Goal: Information Seeking & Learning: Learn about a topic

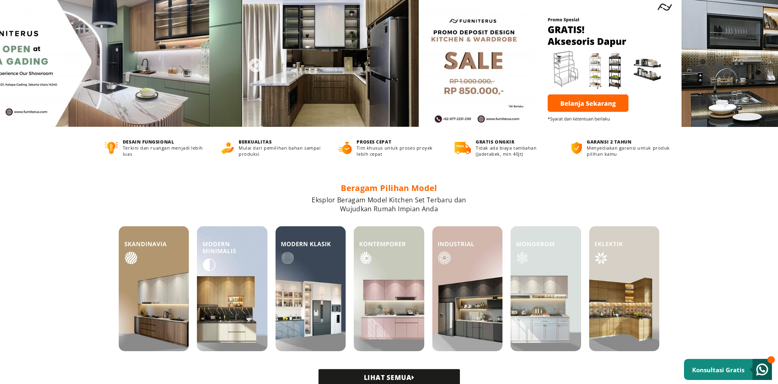
scroll to position [83, 0]
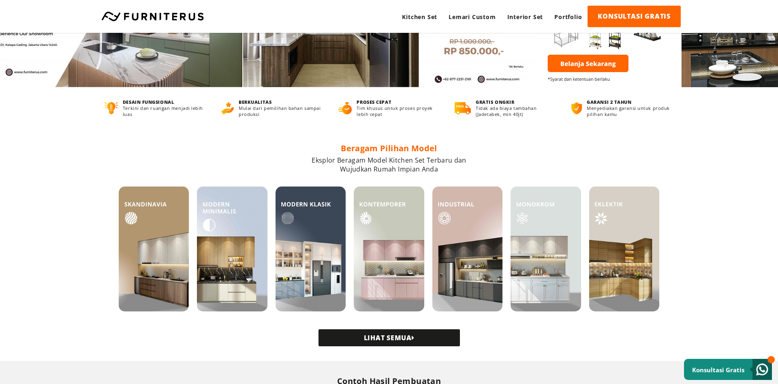
click at [371, 335] on link "LIHAT SEMUA" at bounding box center [389, 337] width 141 height 17
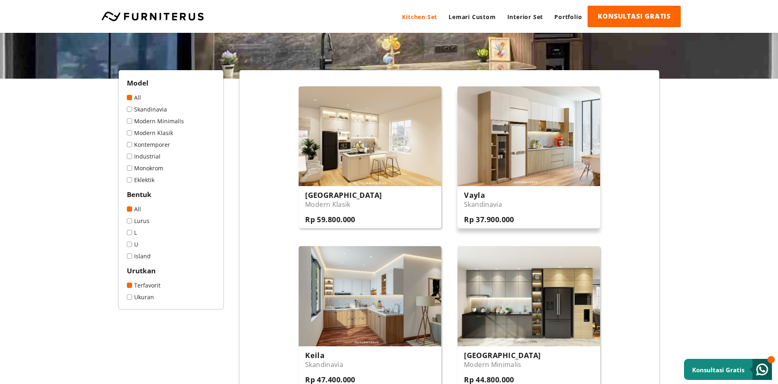
scroll to position [207, 0]
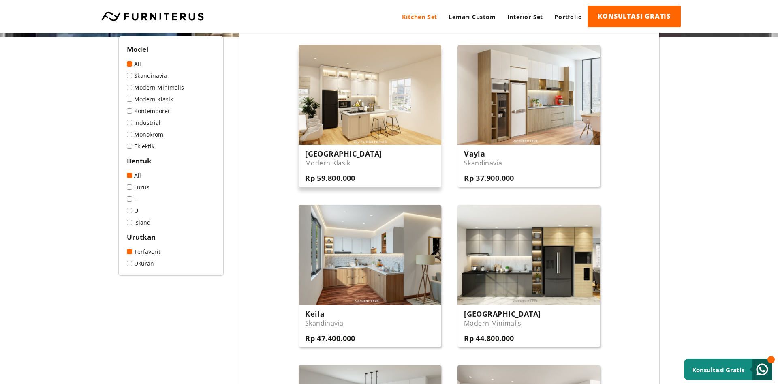
click at [389, 96] on img at bounding box center [370, 95] width 143 height 100
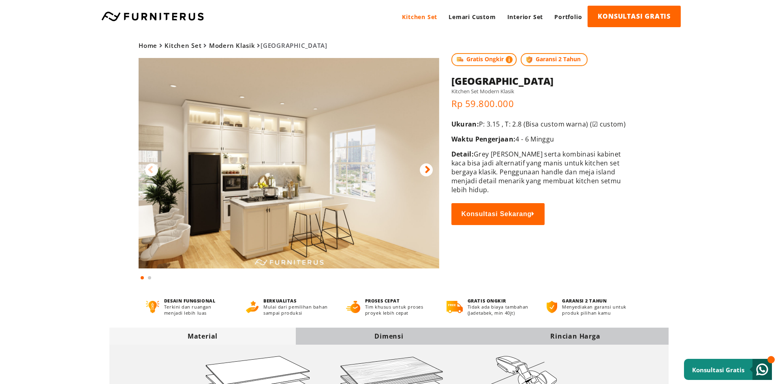
click at [672, 243] on div "Home Kitchen Set Modern Klasik Adelaide Gratis Ongkir Garansi 2 Tahun Home" at bounding box center [389, 157] width 584 height 248
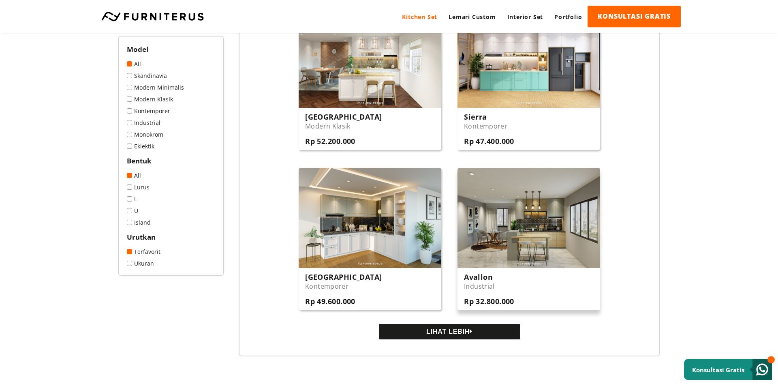
scroll to position [744, 0]
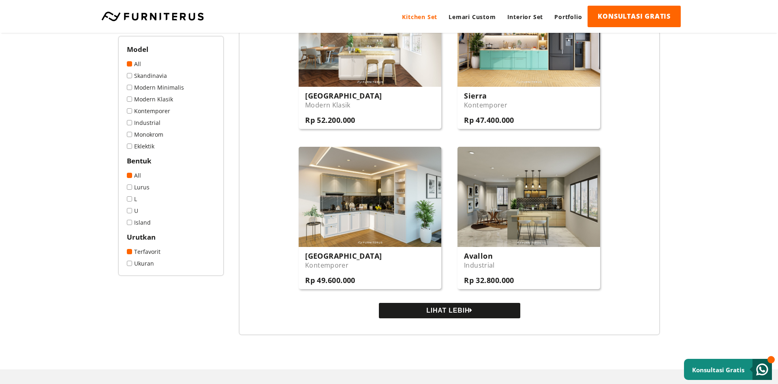
click at [449, 315] on button "LIHAT LEBIH" at bounding box center [449, 310] width 141 height 15
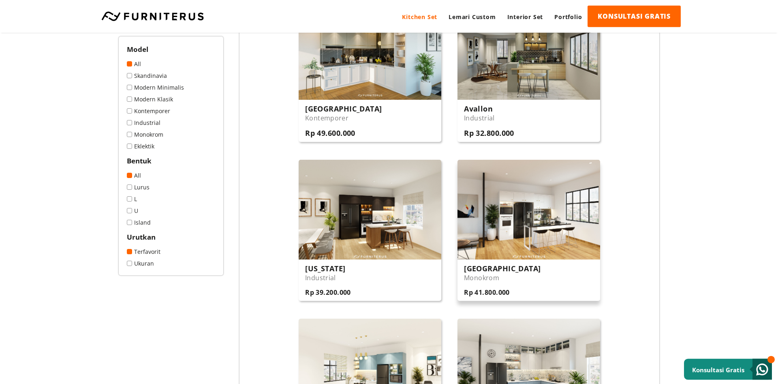
scroll to position [909, 0]
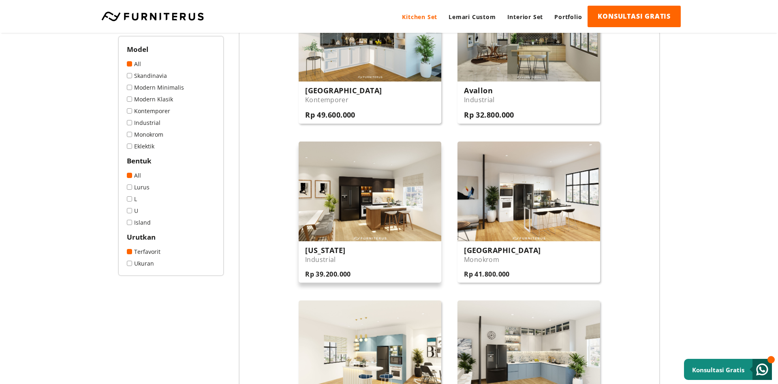
click at [394, 211] on img at bounding box center [370, 191] width 143 height 100
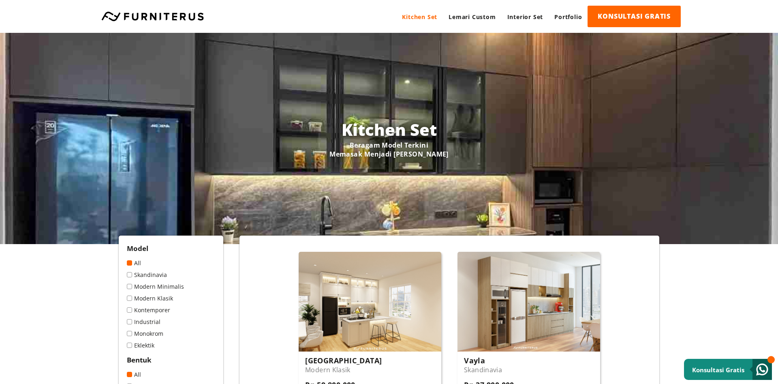
scroll to position [909, 0]
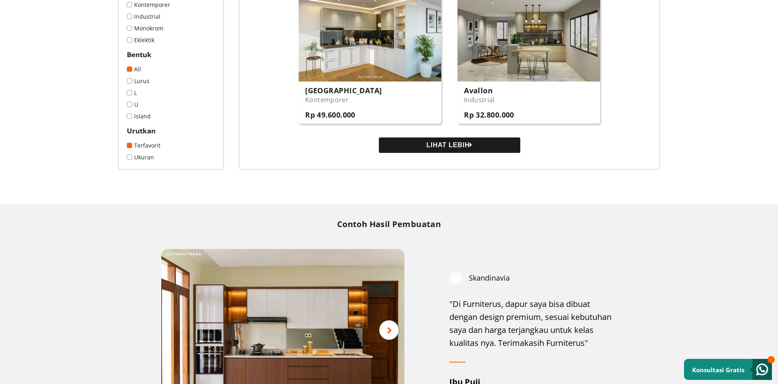
click at [502, 153] on button "LIHAT LEBIH" at bounding box center [449, 144] width 141 height 15
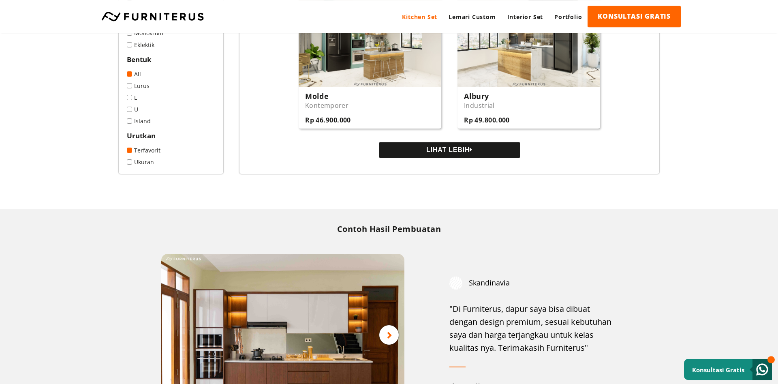
scroll to position [1695, 0]
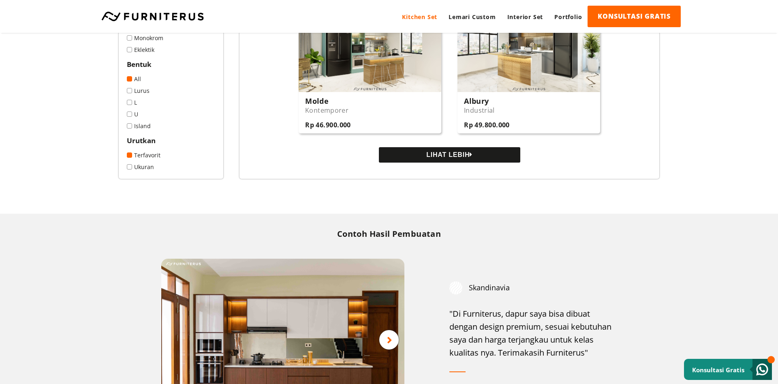
click at [427, 153] on button "LIHAT LEBIH" at bounding box center [449, 154] width 141 height 15
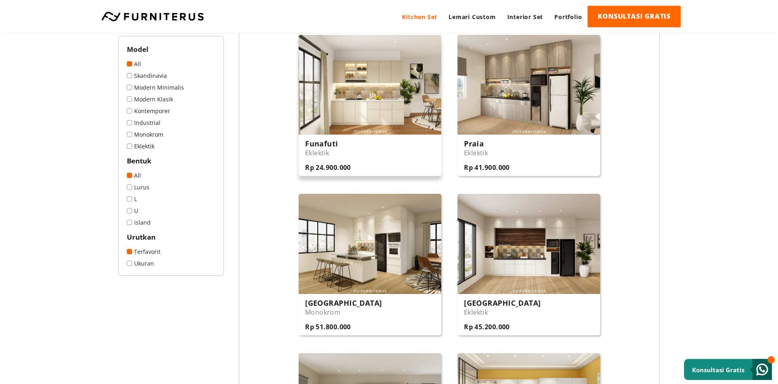
scroll to position [1860, 0]
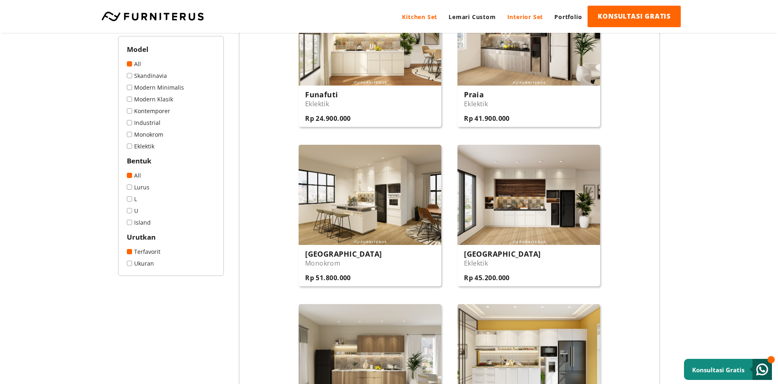
click at [526, 13] on link "Interior Set" at bounding box center [525, 17] width 47 height 22
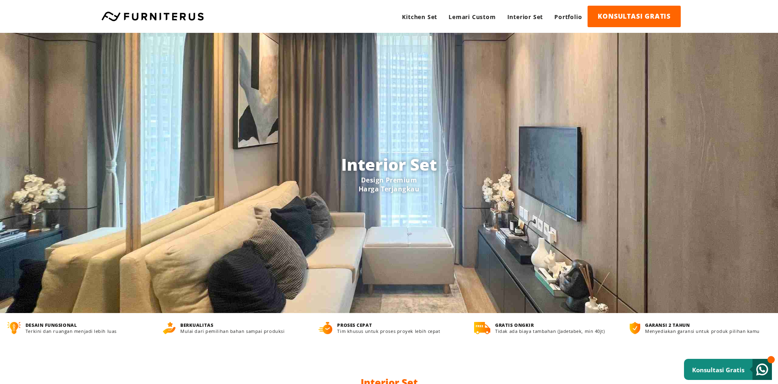
click at [190, 19] on link at bounding box center [152, 16] width 111 height 10
